Goal: Transaction & Acquisition: Download file/media

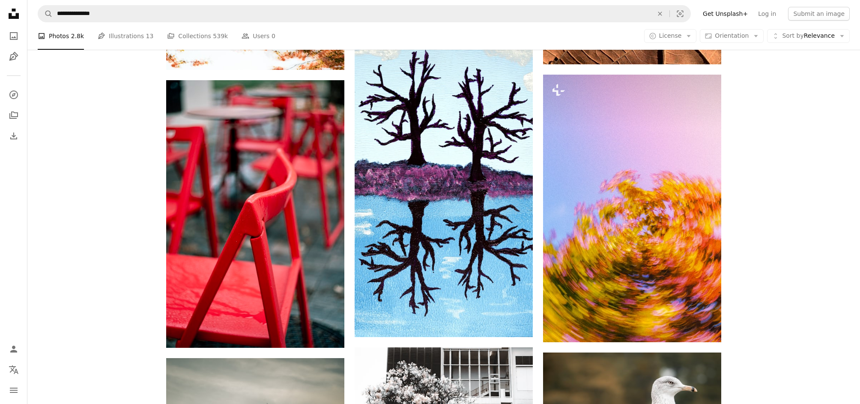
scroll to position [16272, 0]
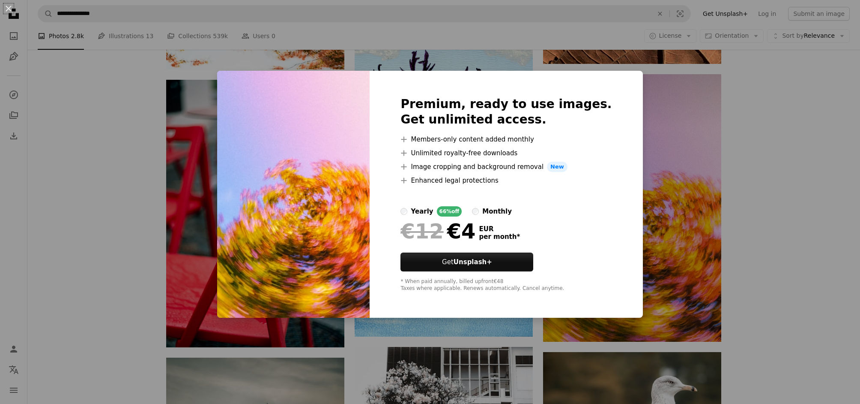
click at [603, 210] on div "Premium, ready to use images. Get unlimited access. A plus sign Members-only co…" at bounding box center [506, 194] width 273 height 247
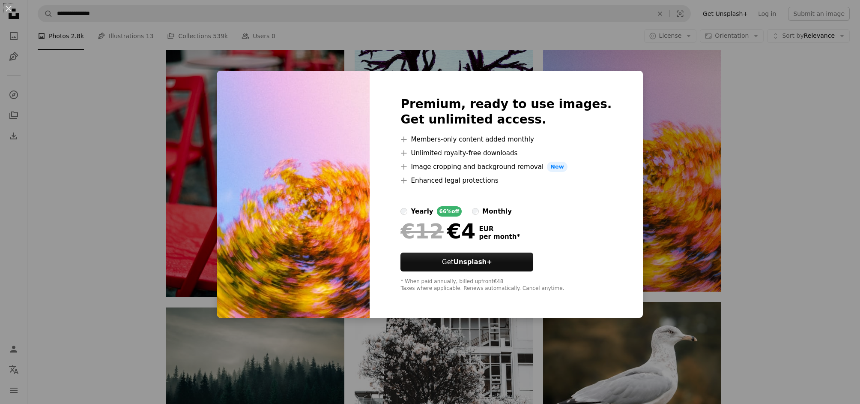
scroll to position [16279, 0]
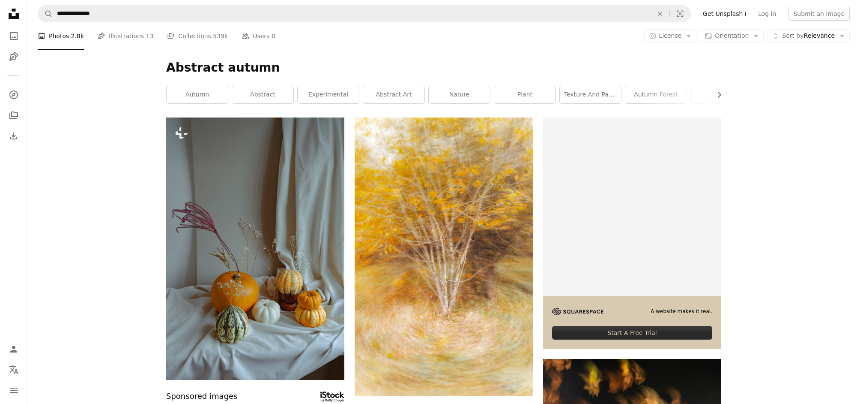
scroll to position [16315, 0]
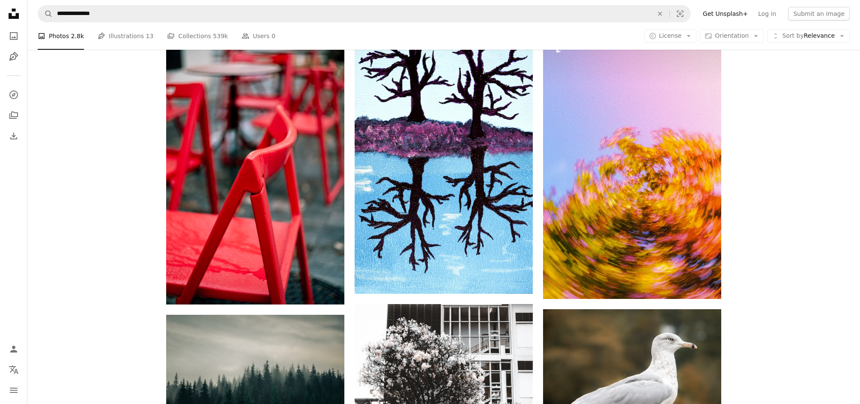
click at [678, 283] on button "A lock Download" at bounding box center [689, 283] width 48 height 14
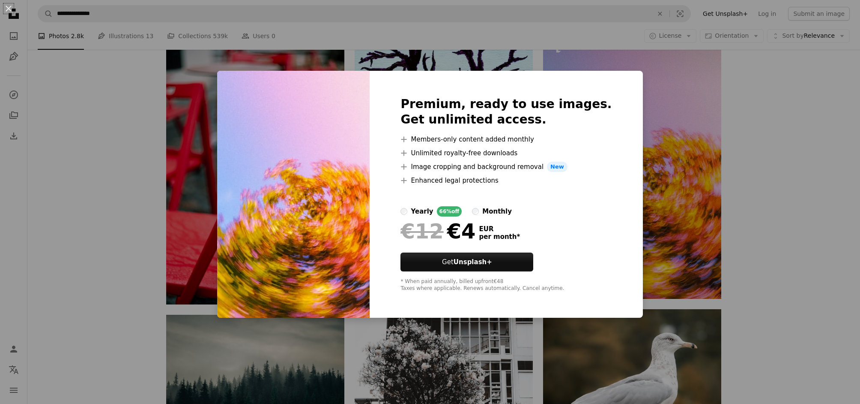
click at [678, 283] on div "An X shape Premium, ready to use images. Get unlimited access. A plus sign Memb…" at bounding box center [430, 202] width 860 height 404
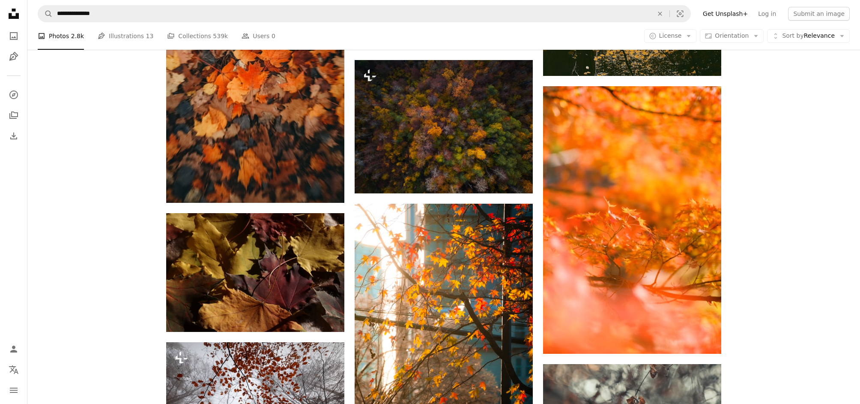
scroll to position [43545, 0]
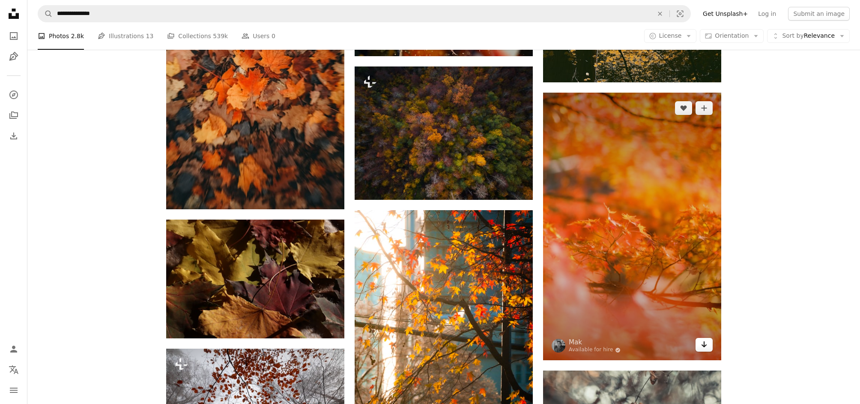
click at [700, 342] on link "Arrow pointing down" at bounding box center [704, 345] width 17 height 14
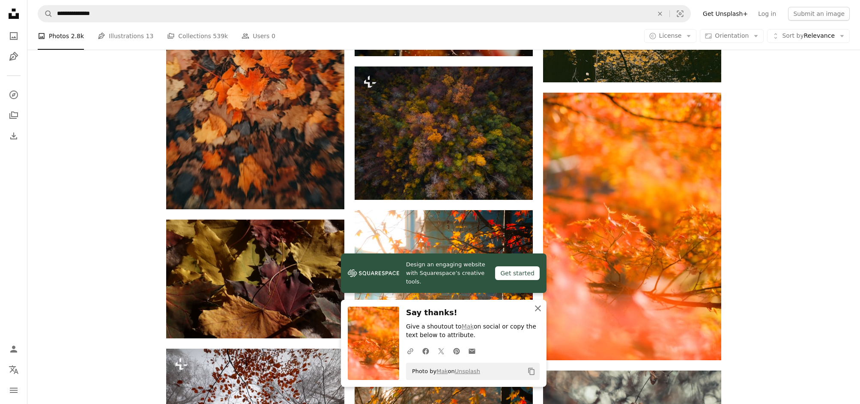
click at [536, 308] on icon "An X shape" at bounding box center [538, 308] width 10 height 10
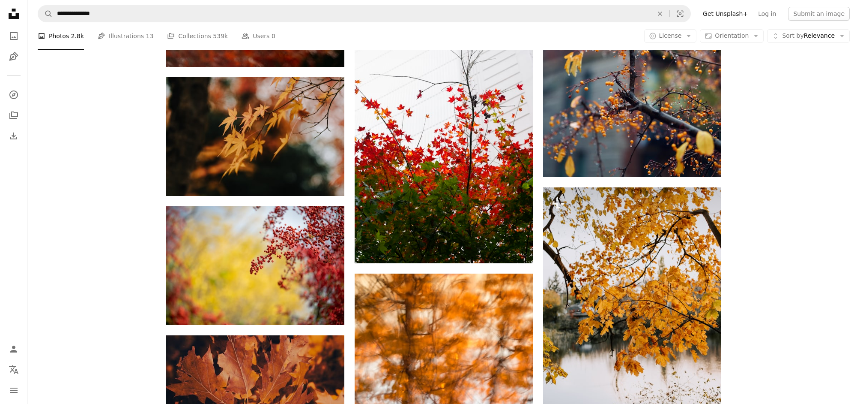
scroll to position [62947, 0]
